Goal: Information Seeking & Learning: Learn about a topic

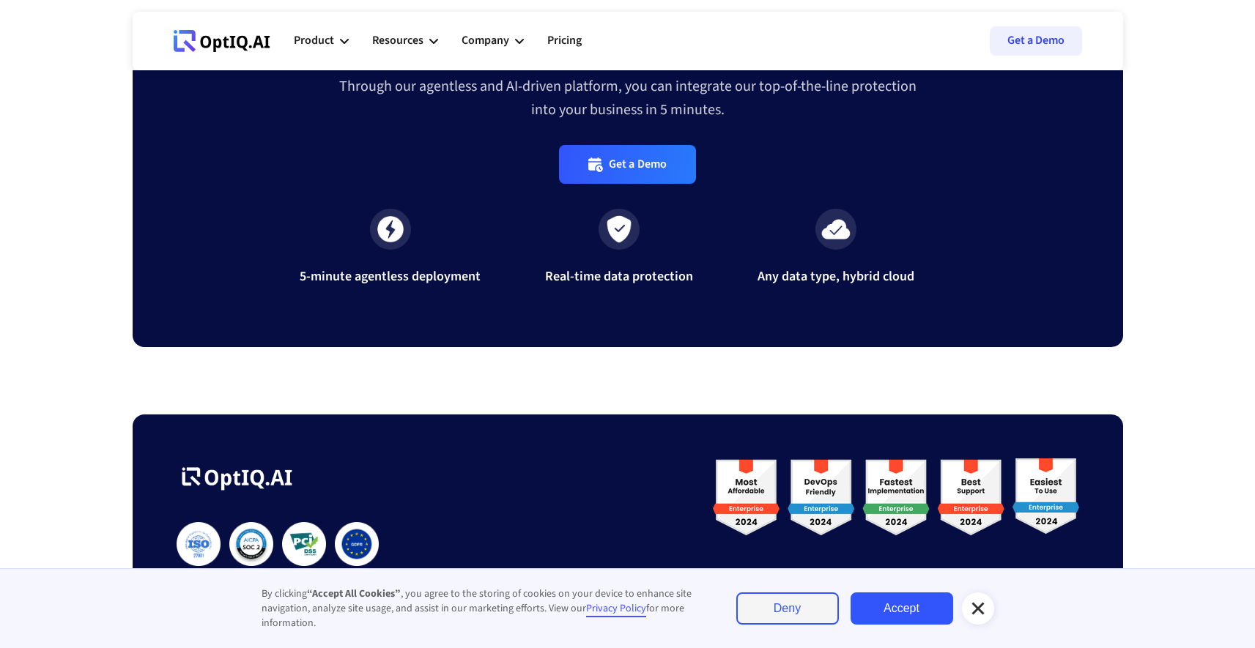
scroll to position [4841, 0]
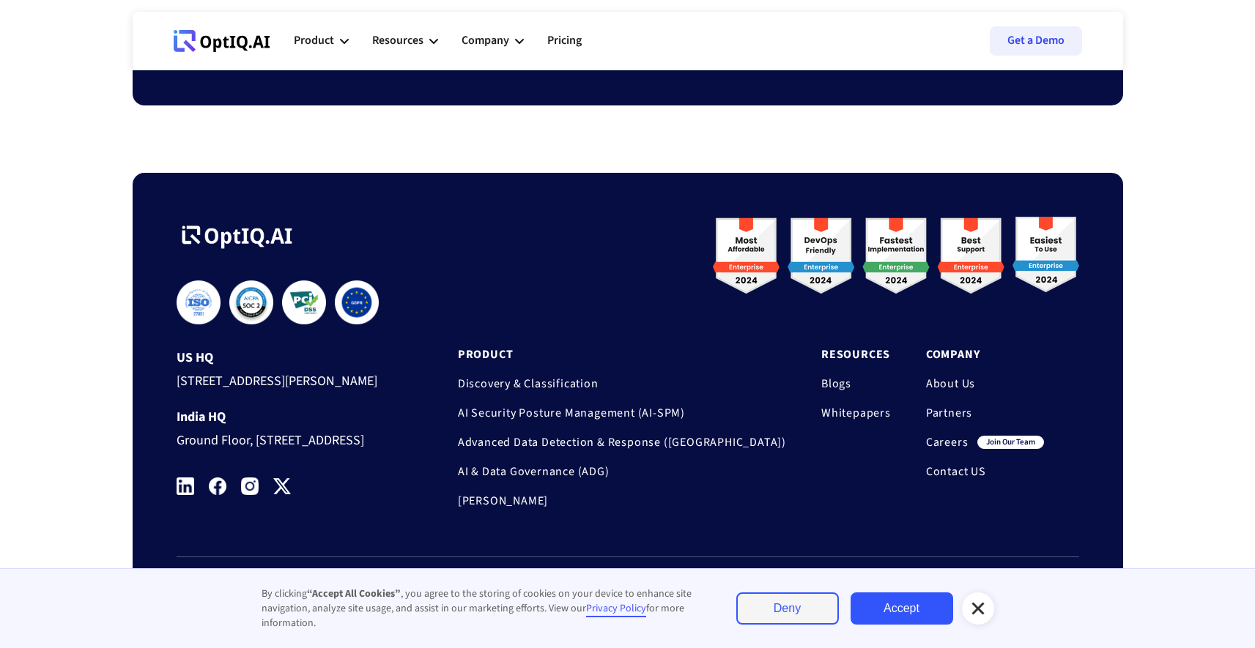
click at [962, 376] on link "About Us" at bounding box center [985, 383] width 118 height 15
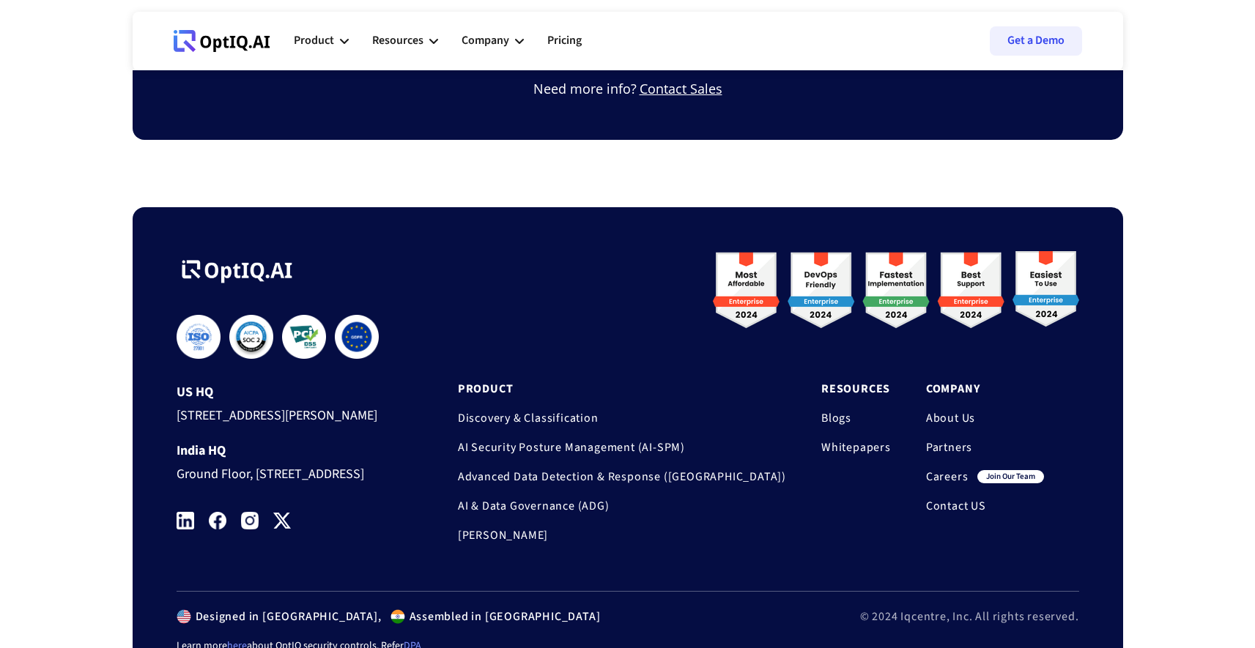
scroll to position [1230, 0]
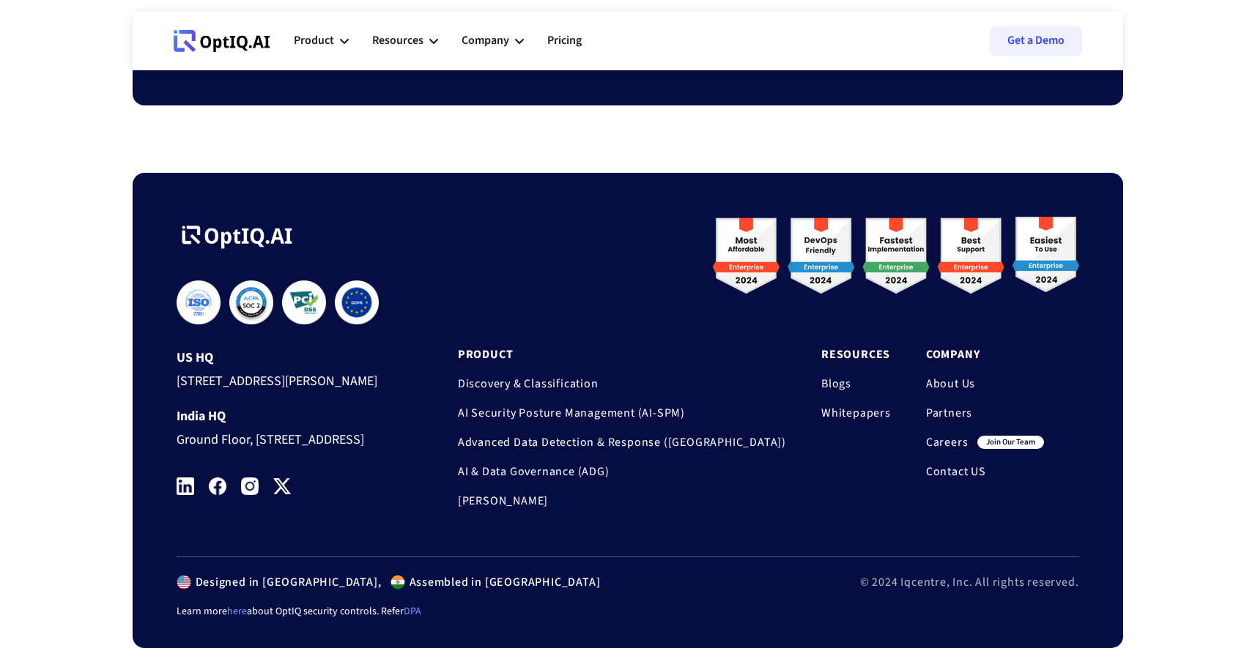
click at [960, 406] on link "Partners" at bounding box center [985, 413] width 118 height 15
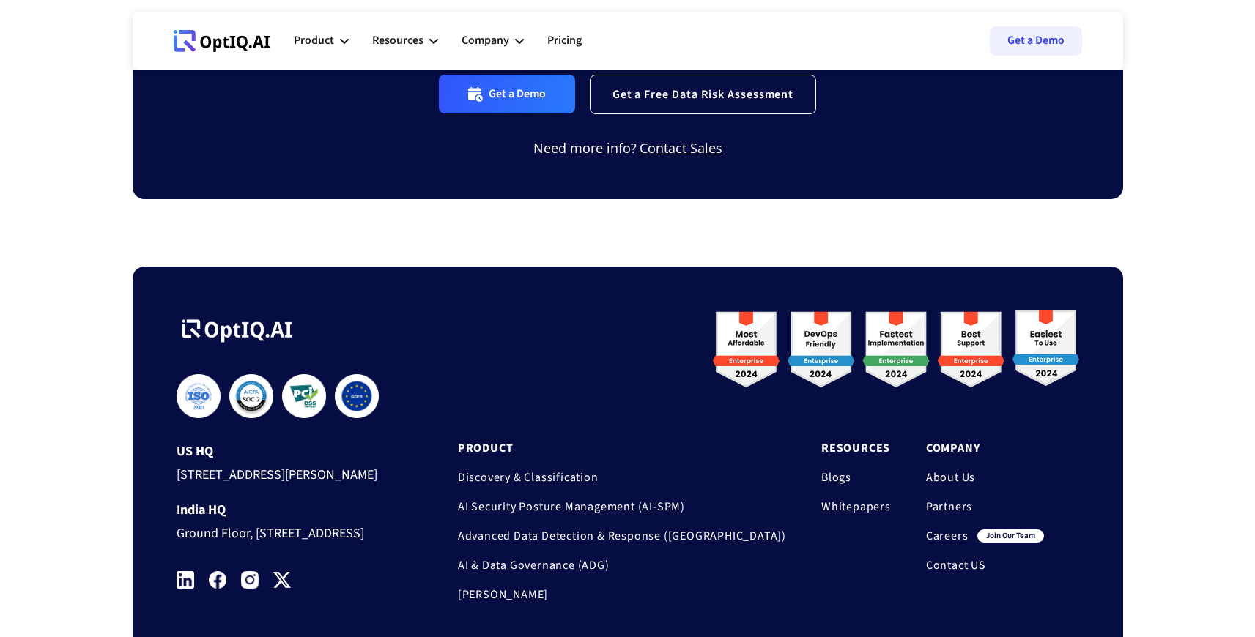
scroll to position [1838, 0]
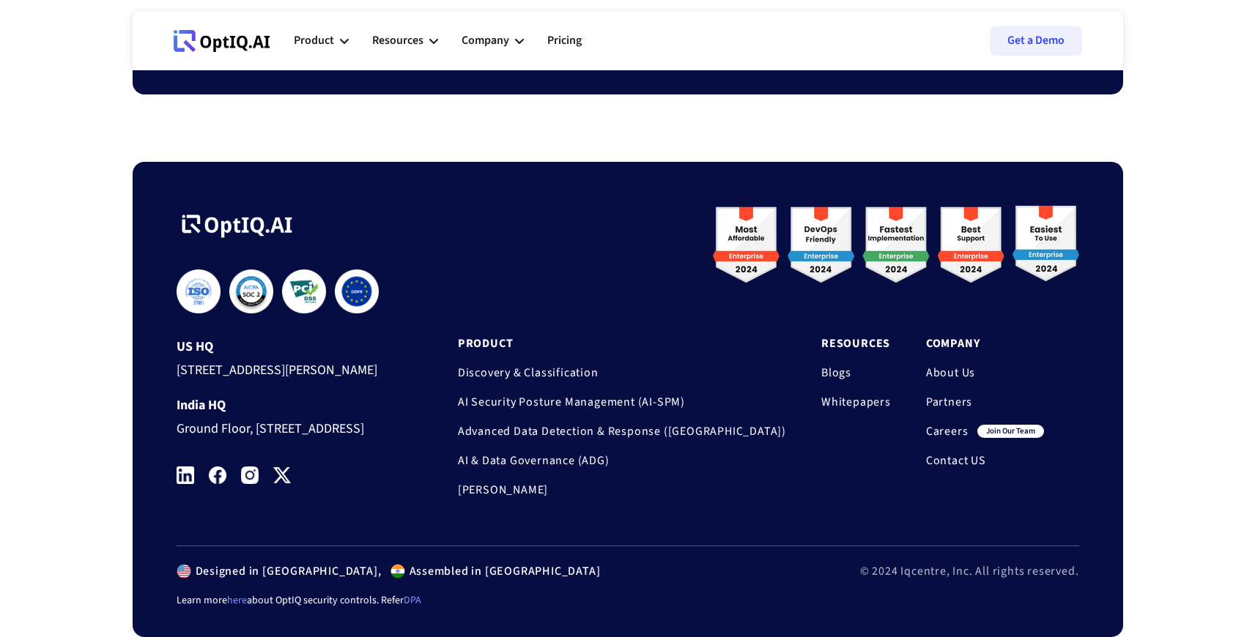
click at [959, 453] on link "Contact US" at bounding box center [985, 460] width 118 height 15
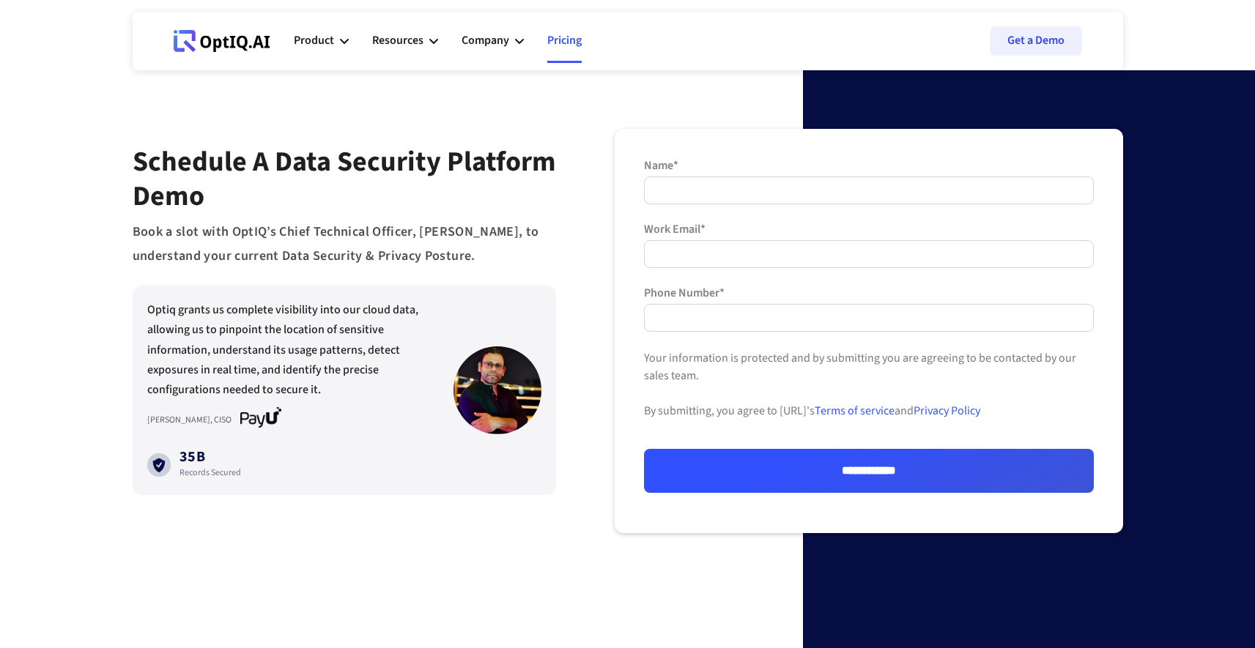
click at [561, 43] on link "Pricing" at bounding box center [564, 41] width 34 height 44
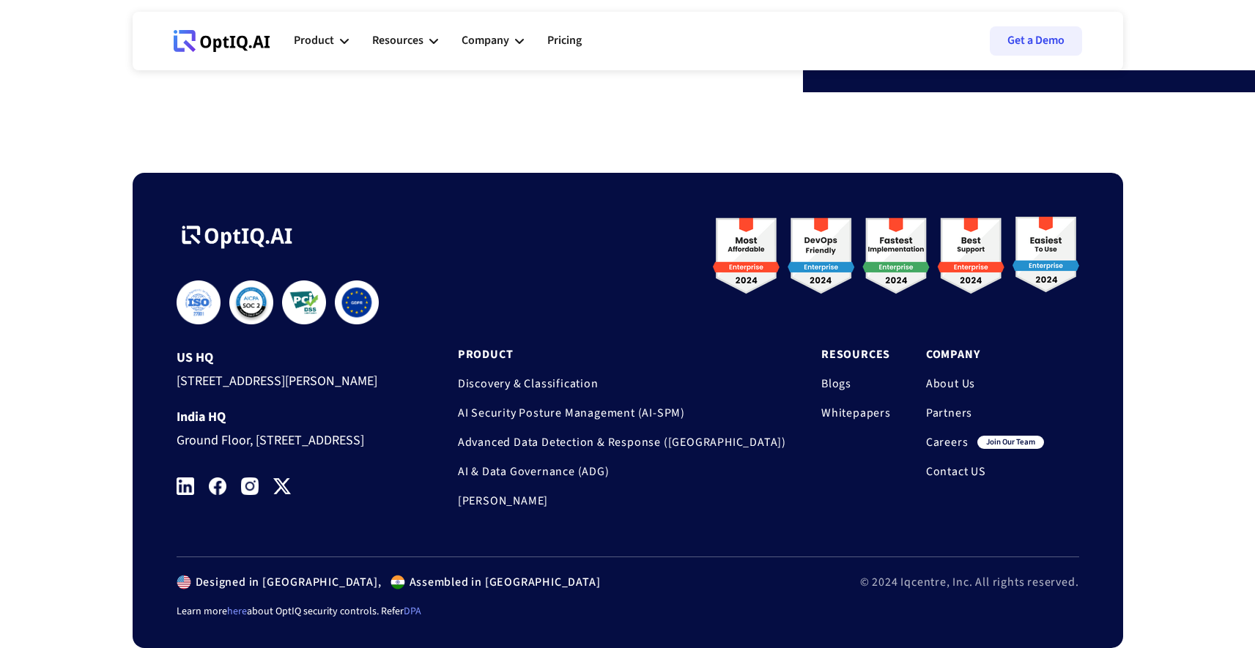
scroll to position [619, 0]
click at [1251, 598] on div "**********" at bounding box center [627, 397] width 1255 height 502
